Goal: Information Seeking & Learning: Learn about a topic

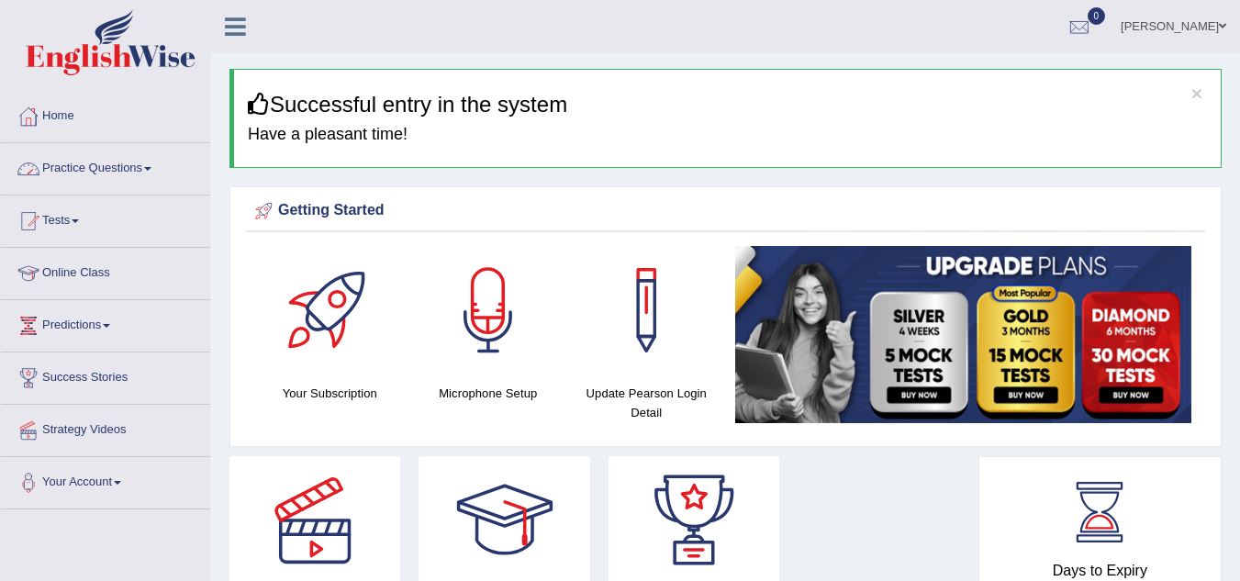
click at [106, 163] on link "Practice Questions" at bounding box center [105, 166] width 209 height 46
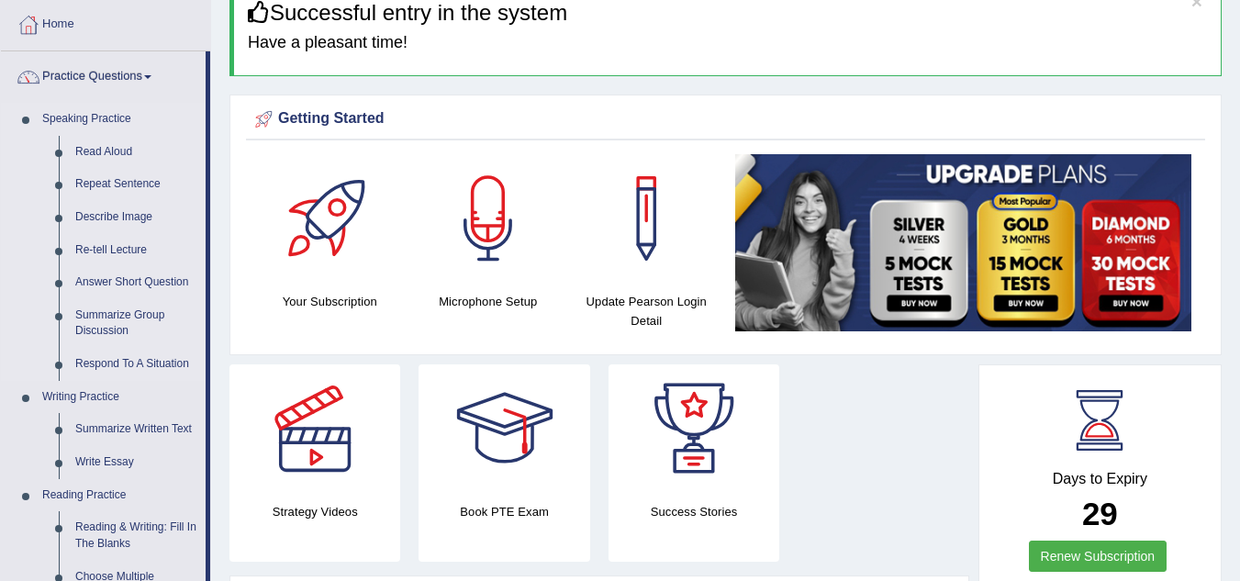
scroll to position [309, 0]
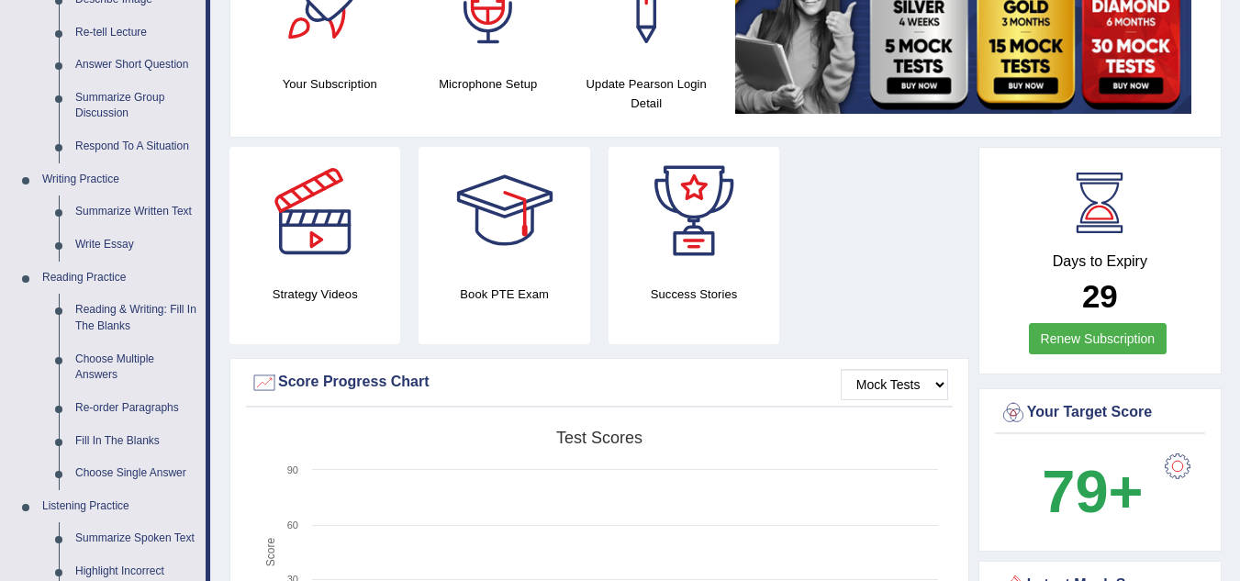
click at [234, 106] on div "Getting Started Your Subscription Microphone Setup Update Pearson Login Detail ×" at bounding box center [726, 7] width 992 height 261
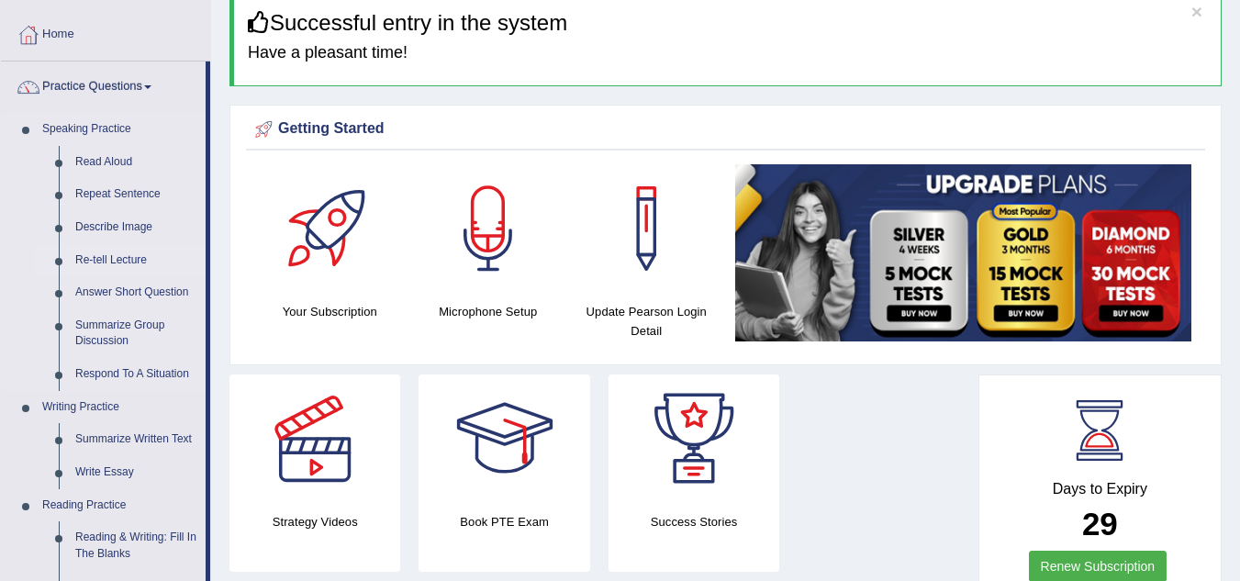
scroll to position [0, 0]
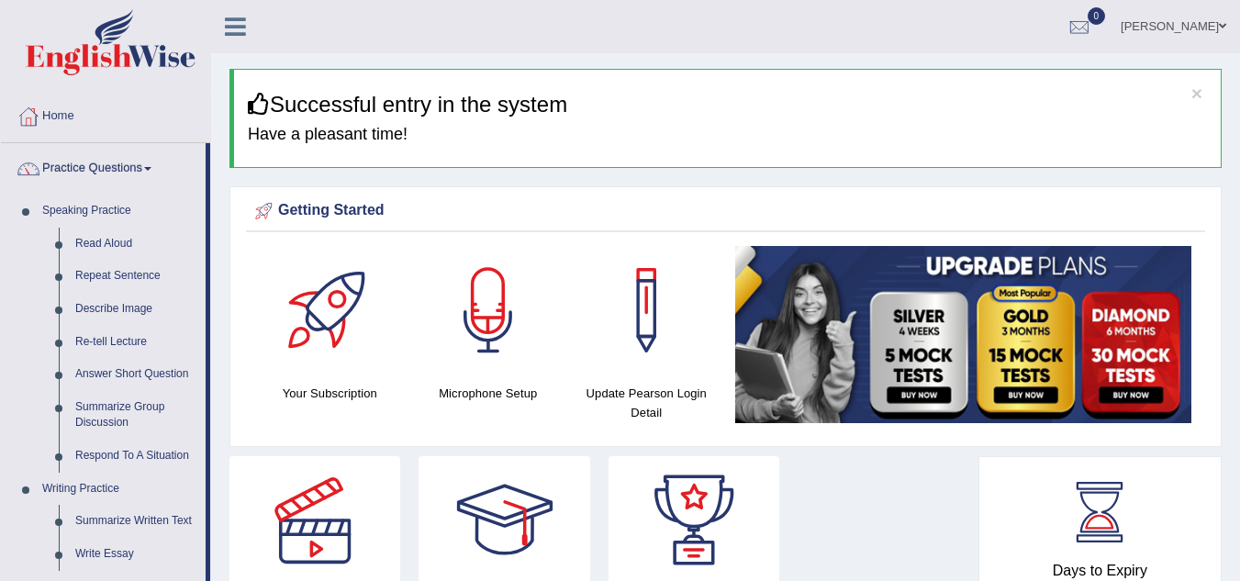
click at [156, 165] on link "Practice Questions" at bounding box center [103, 166] width 205 height 46
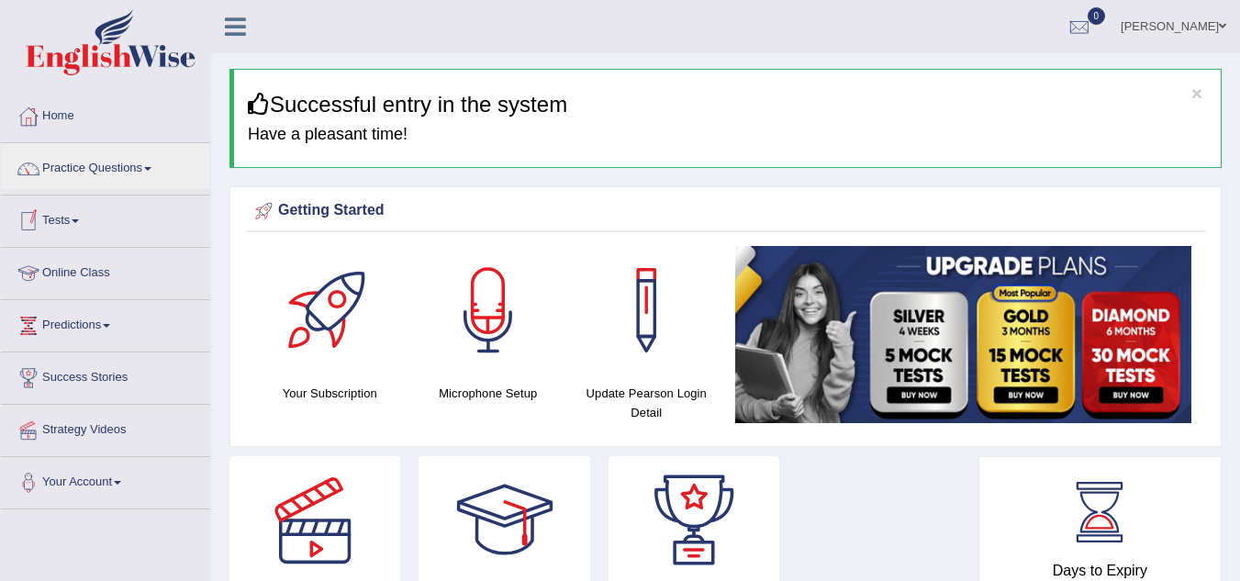
click at [95, 272] on link "Online Class" at bounding box center [105, 271] width 209 height 46
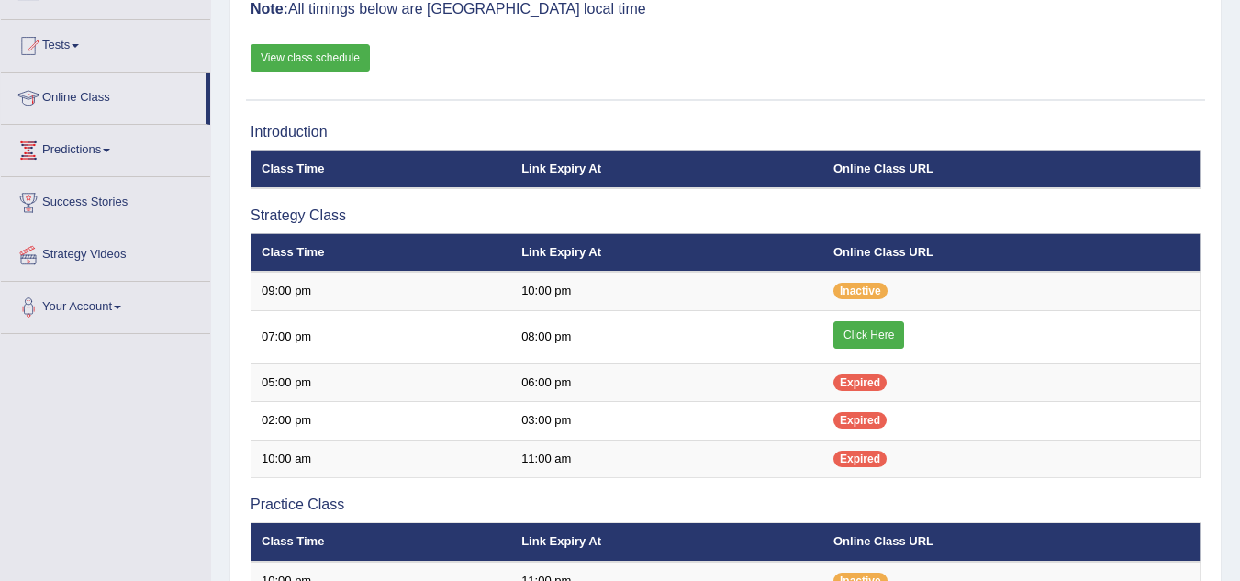
scroll to position [184, 0]
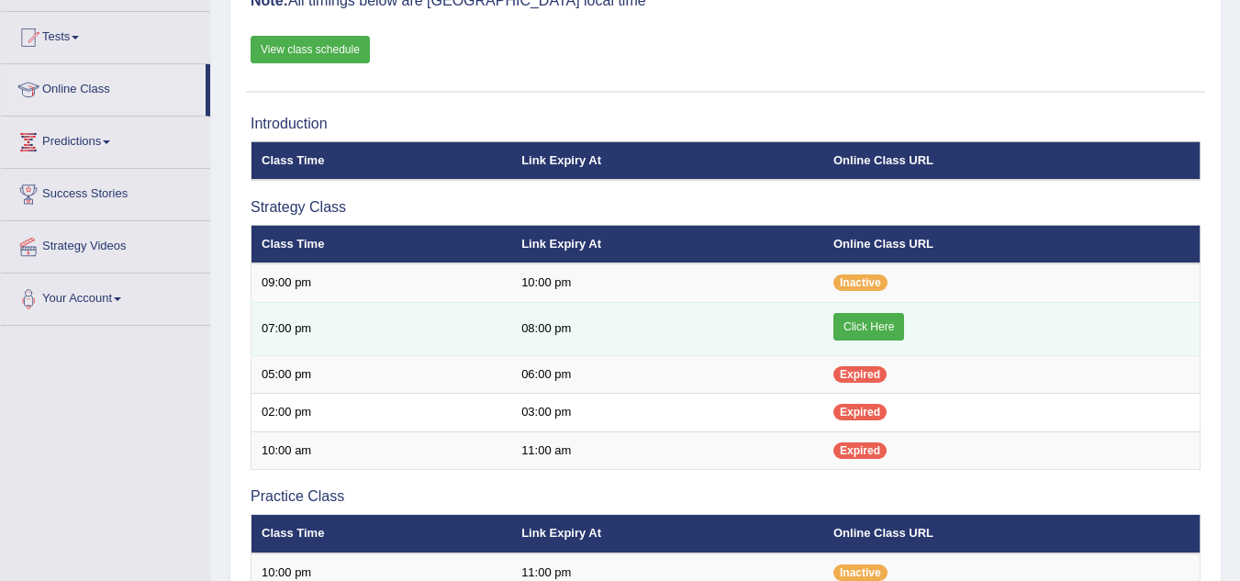
click at [895, 335] on link "Click Here" at bounding box center [869, 327] width 71 height 28
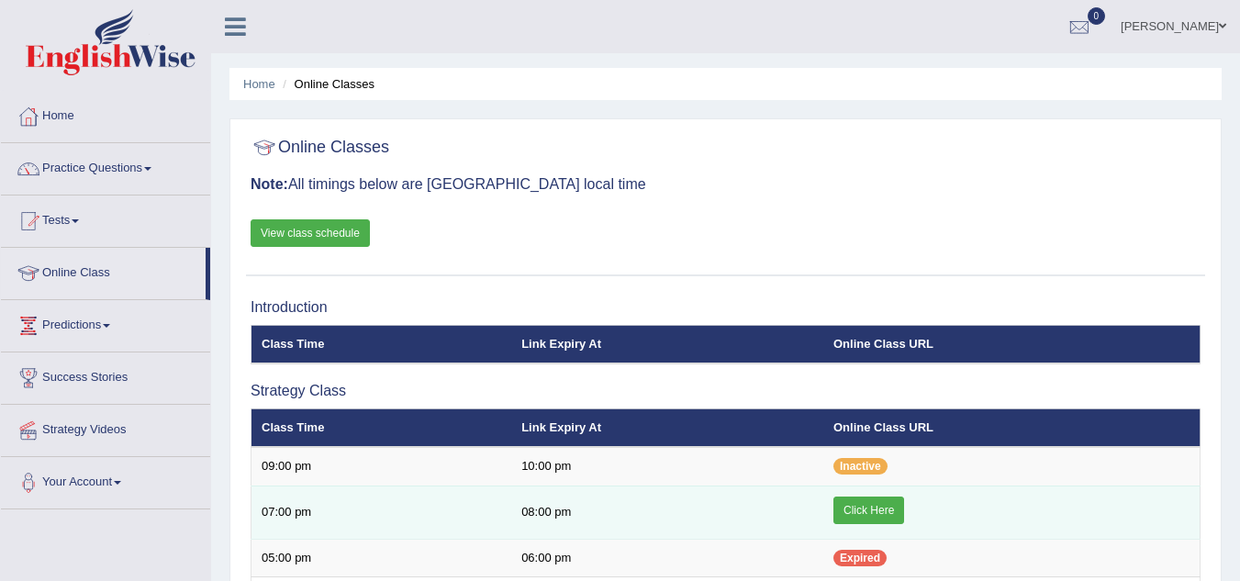
click at [885, 497] on link "Click Here" at bounding box center [869, 511] width 71 height 28
